Goal: Information Seeking & Learning: Learn about a topic

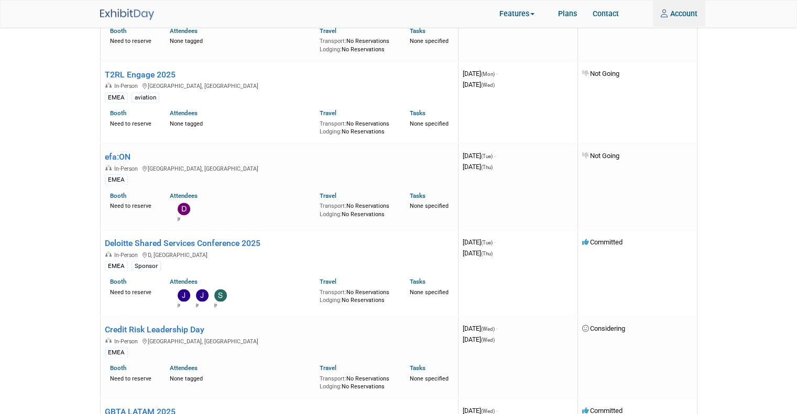
scroll to position [1309, 0]
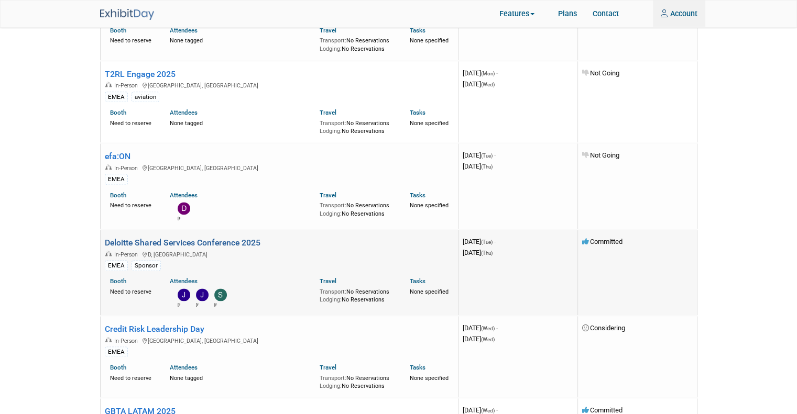
type input "alovric@trevipay.com"
click at [226, 238] on link "Deloitte Shared Services Conference 2025" at bounding box center [183, 243] width 156 height 10
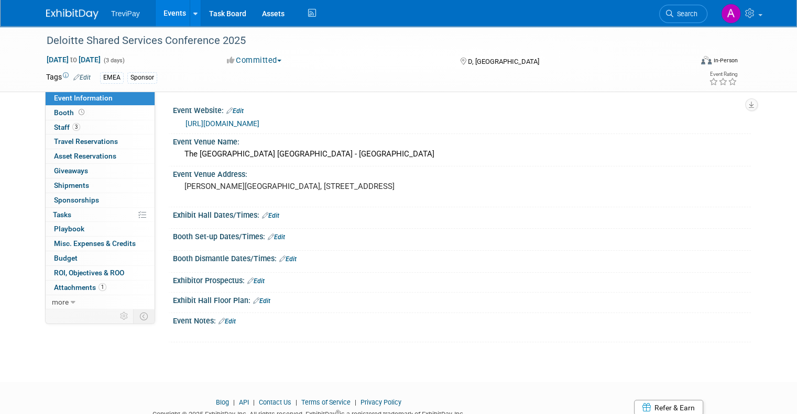
click at [259, 125] on link "https://www.deloitte.co.uk/sharedservicesconference/" at bounding box center [222, 123] width 74 height 8
click at [155, 40] on div "Deloitte Shared Services Conference 2025" at bounding box center [361, 40] width 636 height 19
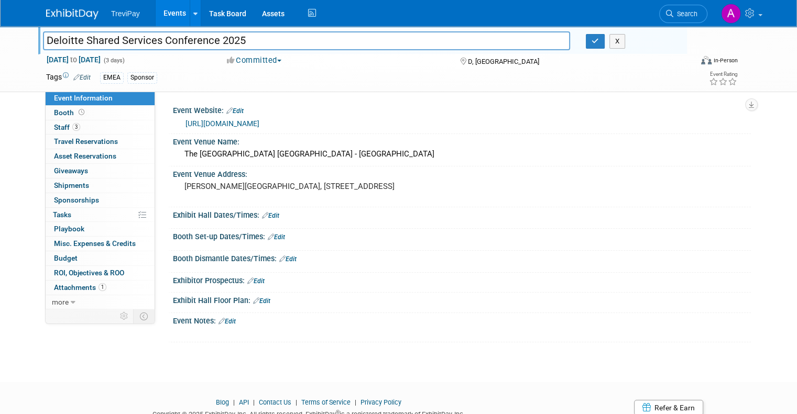
click at [168, 12] on link "Events" at bounding box center [175, 13] width 38 height 26
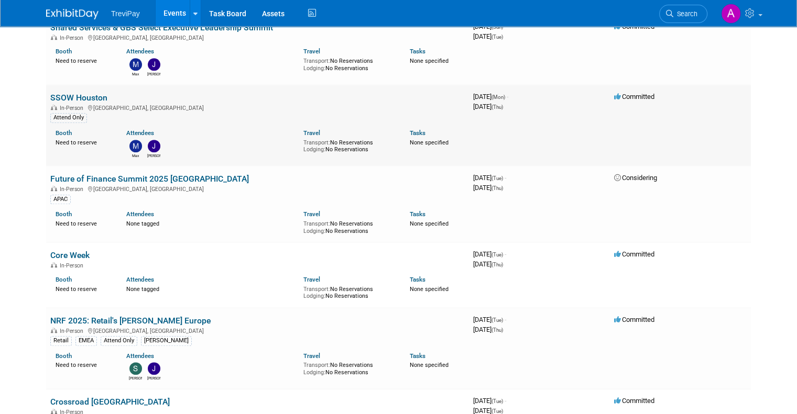
scroll to position [681, 0]
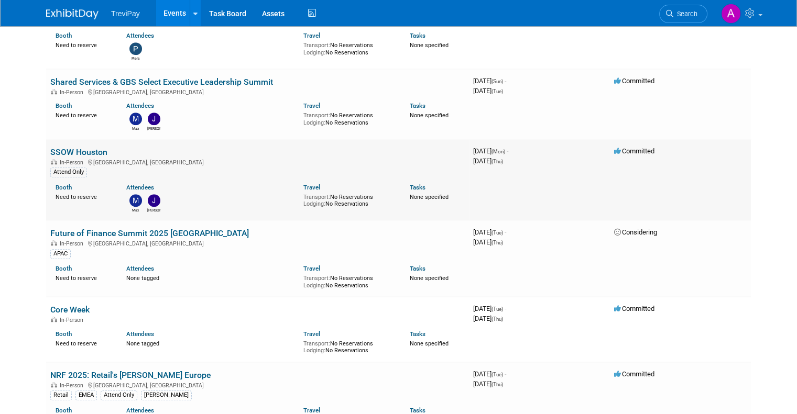
click at [91, 150] on link "SSOW Houston" at bounding box center [78, 152] width 57 height 10
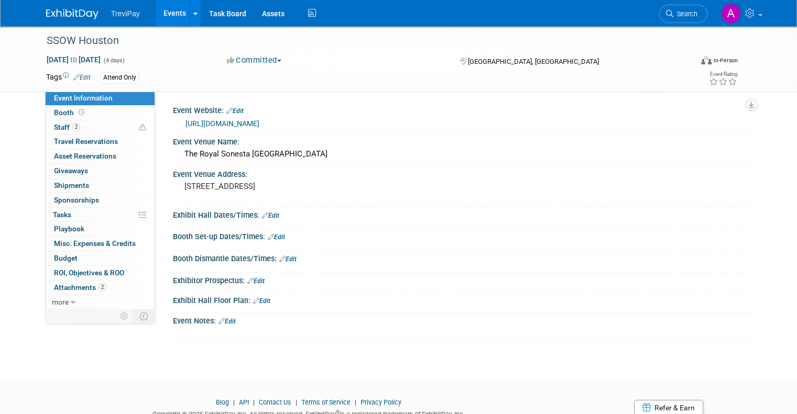
click at [259, 126] on link "https://www.ssonetwork.com/events-shared-services-week-autumn" at bounding box center [222, 123] width 74 height 8
click at [160, 14] on link "Events" at bounding box center [175, 13] width 38 height 26
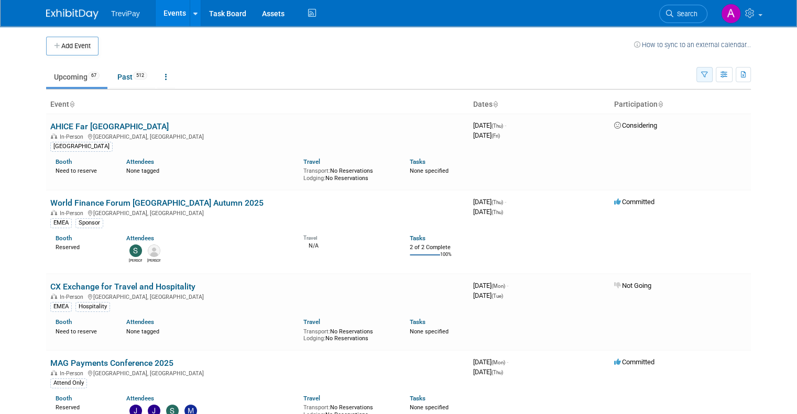
click at [707, 75] on icon "button" at bounding box center [704, 75] width 7 height 7
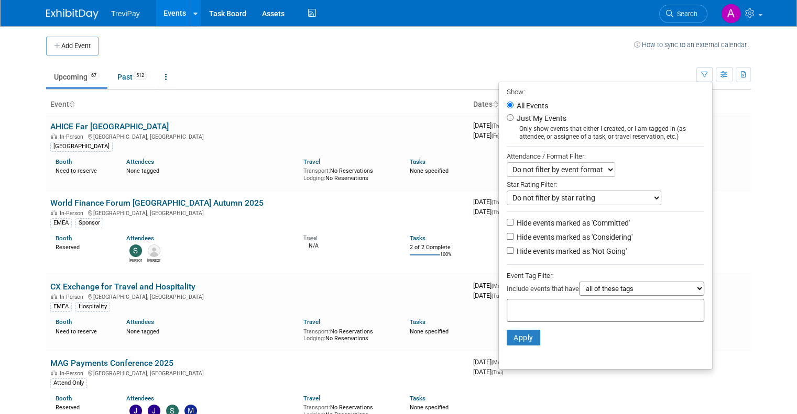
click at [609, 307] on div at bounding box center [604, 310] width 197 height 23
type input "emea"
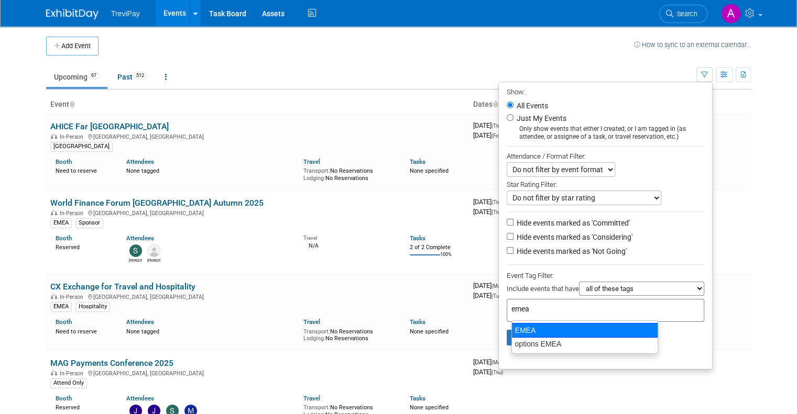
click at [537, 326] on div "EMEA" at bounding box center [584, 330] width 147 height 15
type input "EMEA"
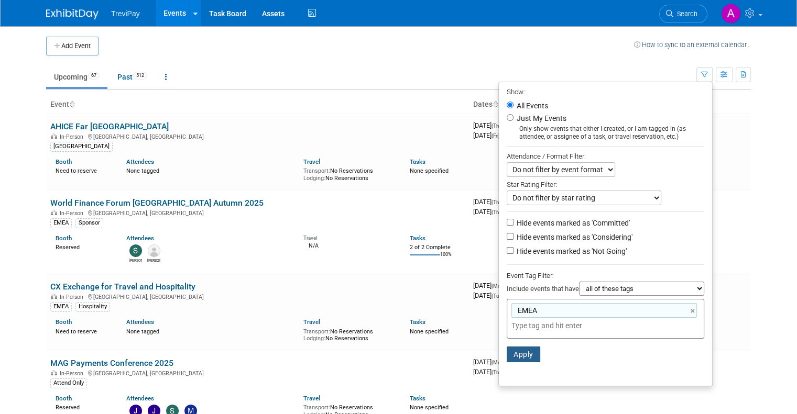
click at [532, 359] on button "Apply" at bounding box center [523, 355] width 34 height 16
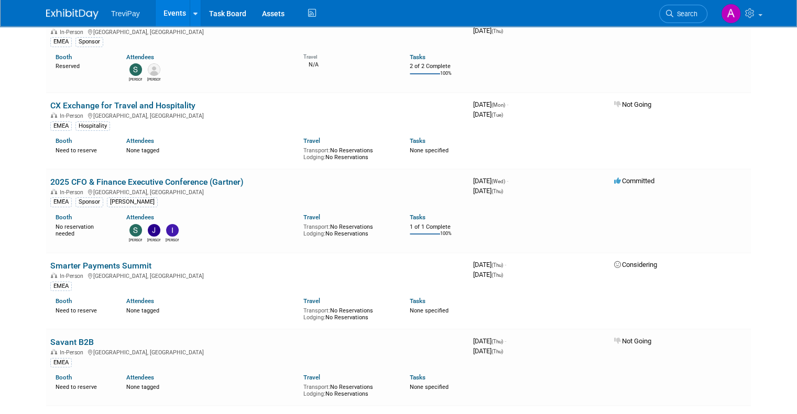
scroll to position [52, 0]
